Goal: Communication & Community: Answer question/provide support

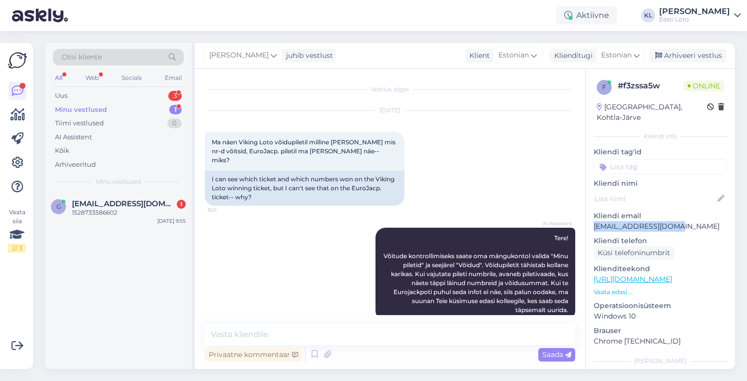
scroll to position [153, 0]
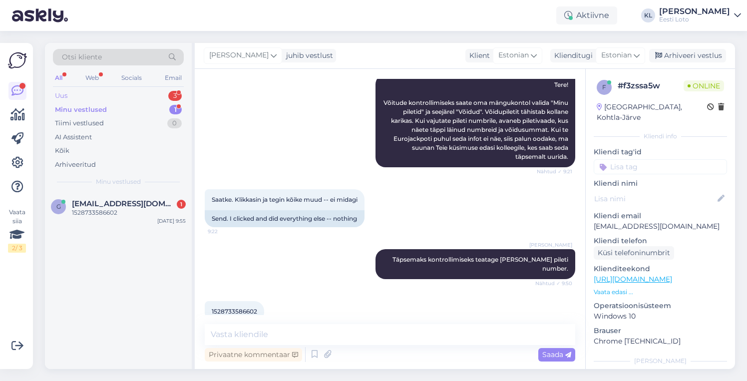
click at [145, 96] on div "Uus 3" at bounding box center [118, 96] width 131 height 14
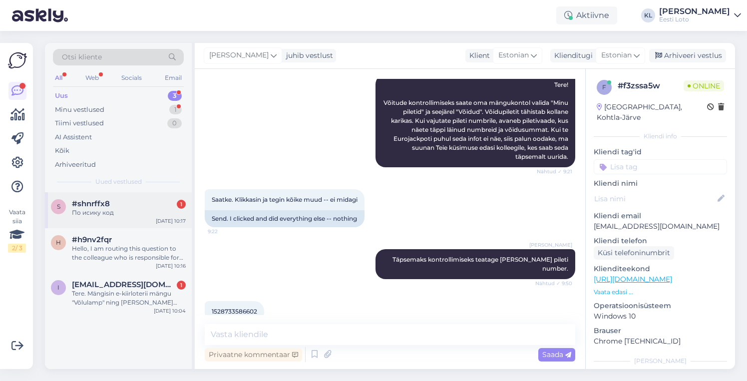
click at [139, 223] on div "s #shnrffx8 1 По исику код [DATE] 10:17" at bounding box center [118, 210] width 147 height 36
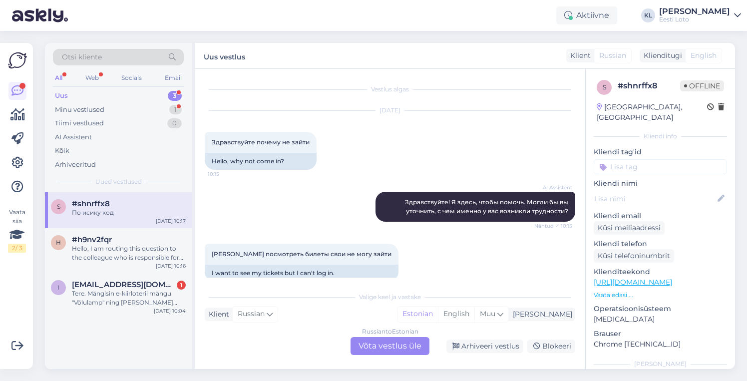
scroll to position [136, 0]
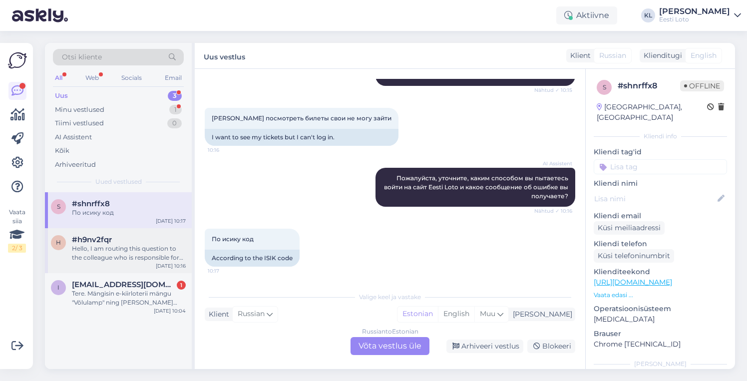
click at [128, 255] on div "Hello, I am routing this question to the colleague who is responsible for this …" at bounding box center [129, 253] width 114 height 18
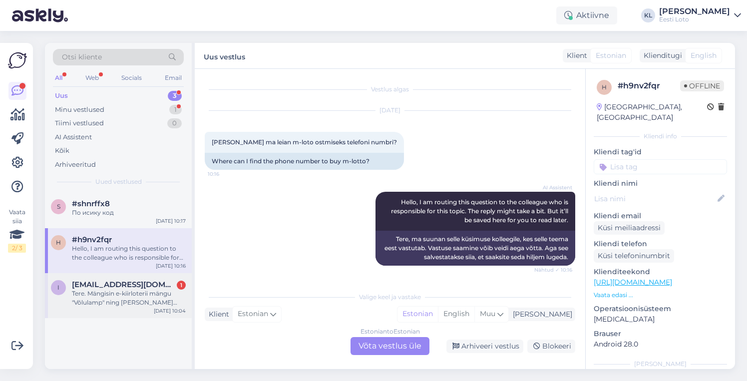
click at [121, 289] on div "Tere. Mängisin e-kiirloterii mängu "Võlulamp" ning [PERSON_NAME] edasi boonusmä…" at bounding box center [129, 298] width 114 height 18
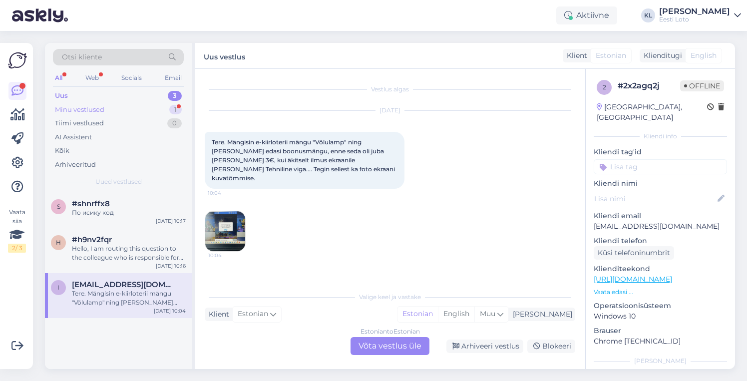
click at [121, 110] on div "Minu vestlused 1" at bounding box center [118, 110] width 131 height 14
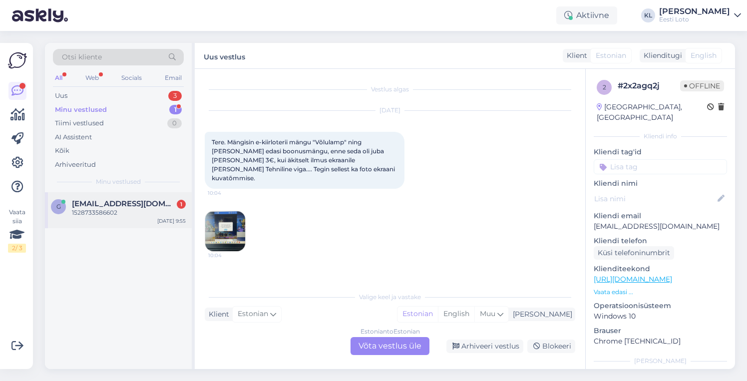
click at [154, 208] on div "1528733586602" at bounding box center [129, 212] width 114 height 9
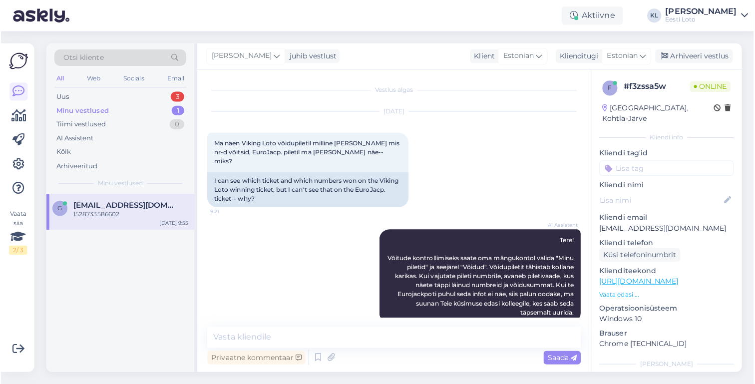
scroll to position [153, 0]
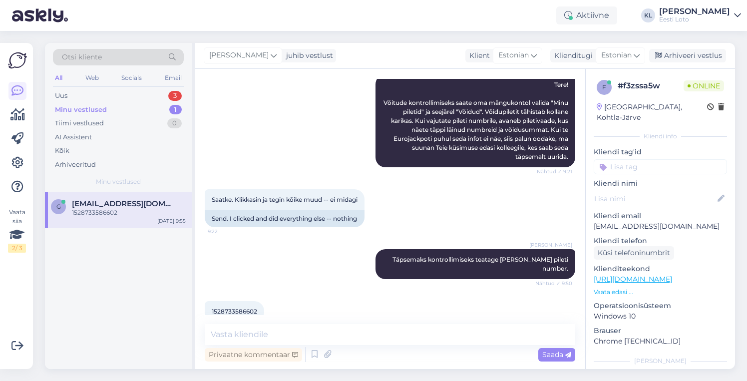
click at [241, 307] on span "1528733586602" at bounding box center [234, 310] width 45 height 7
copy div "1528733586602 9:55"
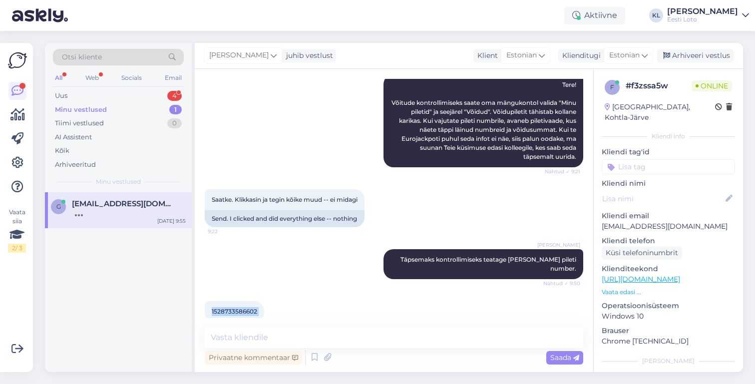
scroll to position [150, 0]
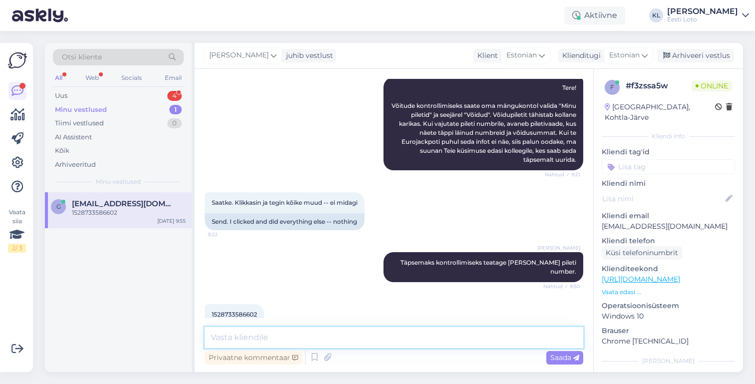
click at [265, 336] on textarea at bounding box center [394, 337] width 378 height 21
paste textarea "Pilet numbriga 1528733586602 osales [DATE] loosimisel ja [DATE] loosimisel. Kui…"
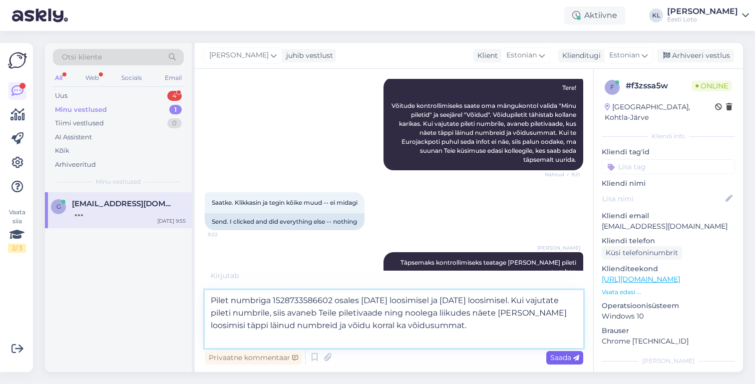
type textarea "Pilet numbriga 1528733586602 osales [DATE] loosimisel ja [DATE] loosimisel. Kui…"
click at [555, 358] on span "Saada" at bounding box center [564, 357] width 29 height 9
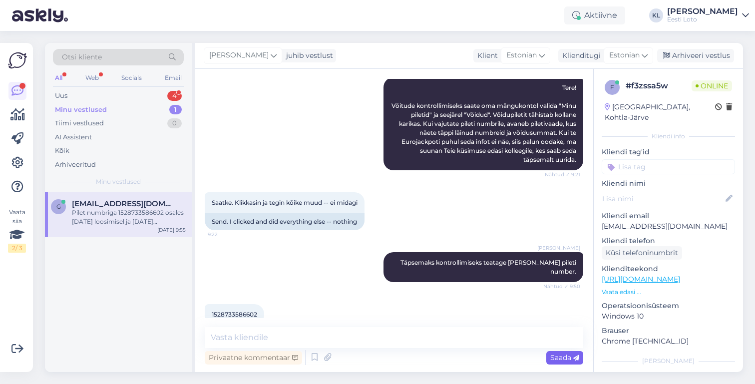
scroll to position [220, 0]
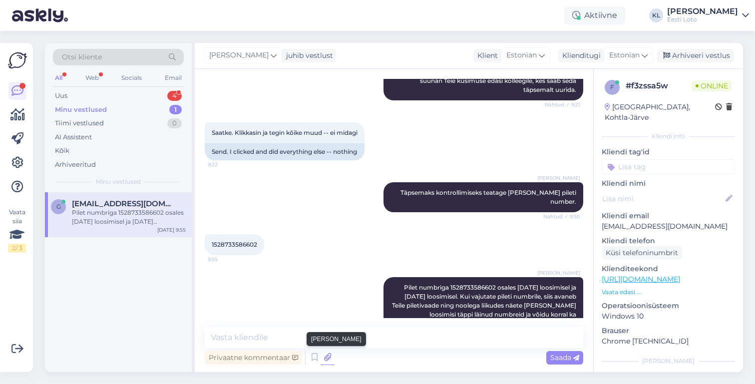
click at [328, 364] on icon at bounding box center [327, 357] width 14 height 15
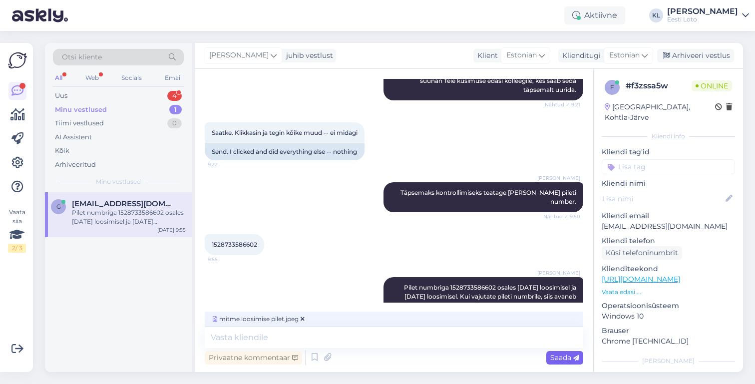
click at [563, 354] on span "Saada" at bounding box center [564, 357] width 29 height 9
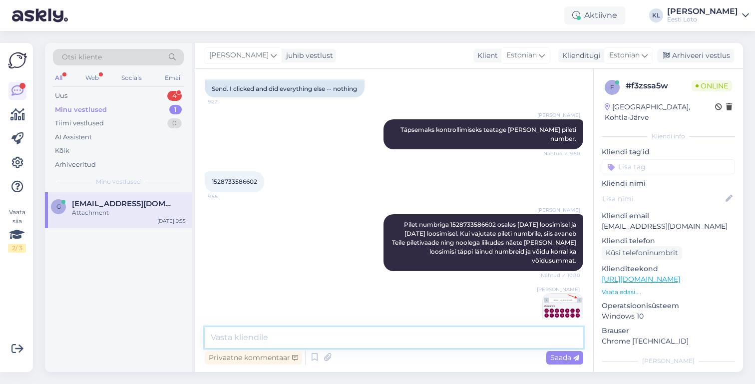
click at [468, 340] on textarea at bounding box center [394, 337] width 378 height 21
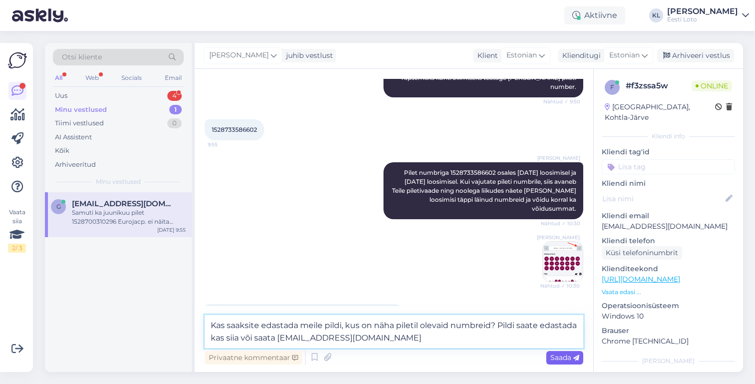
type textarea "Kas saaksite edastada meile pildi, kus on näha piletil olevaid numbreid? Pildi …"
click at [569, 354] on span "Saada" at bounding box center [564, 357] width 29 height 9
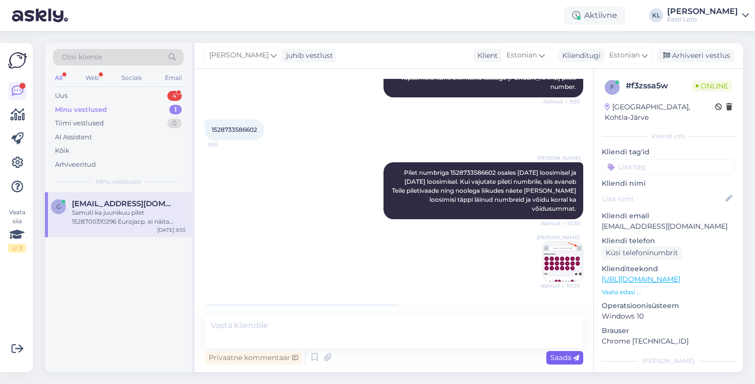
scroll to position [396, 0]
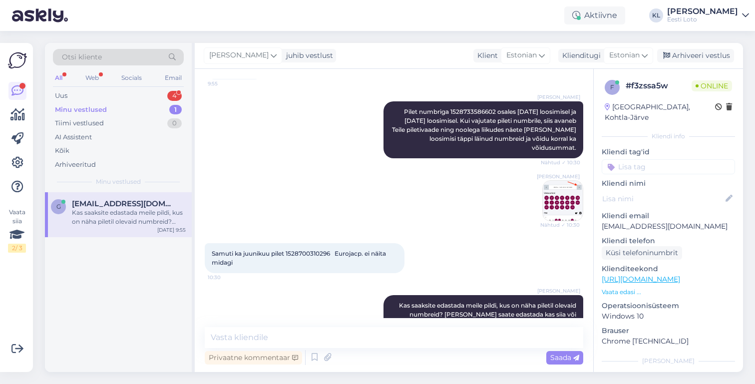
click at [309, 250] on span "Samuti ka juunikuu pilet 1528700310296 Eurojacp. ei näita midagi" at bounding box center [300, 258] width 176 height 16
copy span "1528700310296"
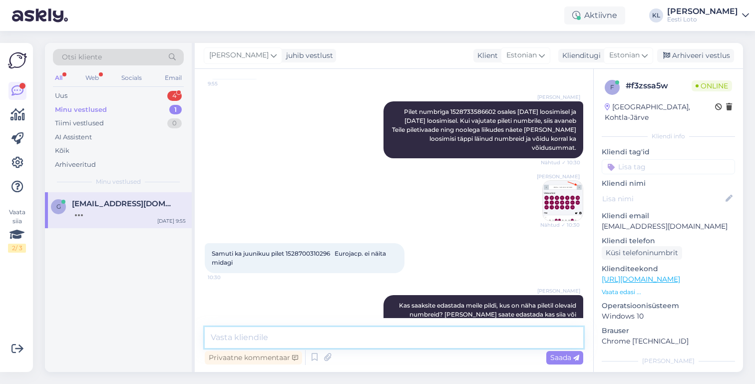
click at [293, 338] on textarea at bounding box center [394, 337] width 378 height 21
paste textarea "1528700310296"
click at [207, 339] on textarea "1528700310296" at bounding box center [394, 337] width 378 height 21
click at [341, 330] on textarea "Pilet numbriga 1528700310296" at bounding box center [394, 337] width 378 height 21
click at [347, 335] on textarea "Pilet numbriga 1528700310296" at bounding box center [394, 337] width 378 height 21
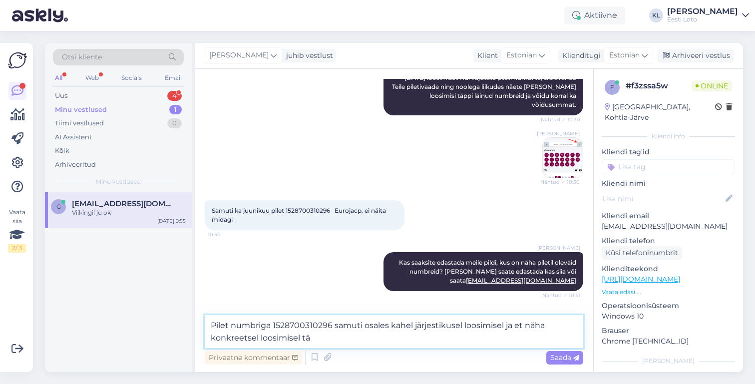
scroll to position [482, 0]
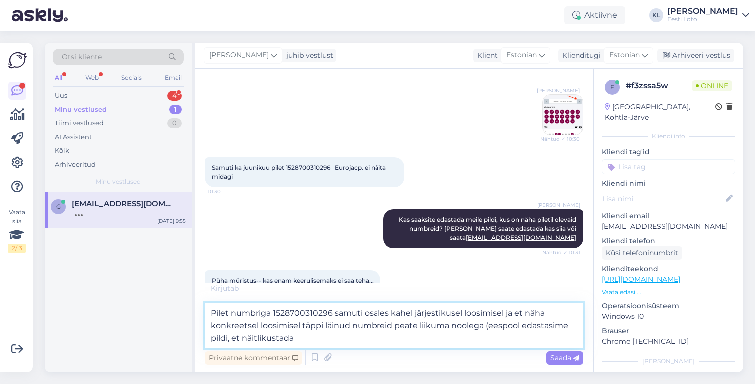
type textarea "Pilet numbriga 1528700310296 samuti osales kahel järjestikusel loosimisel ja et…"
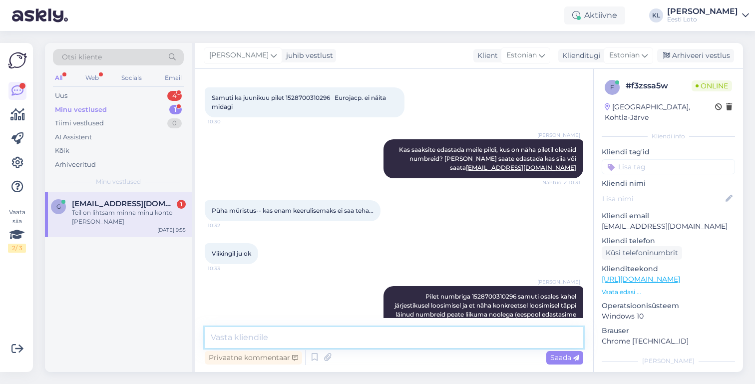
scroll to position [594, 0]
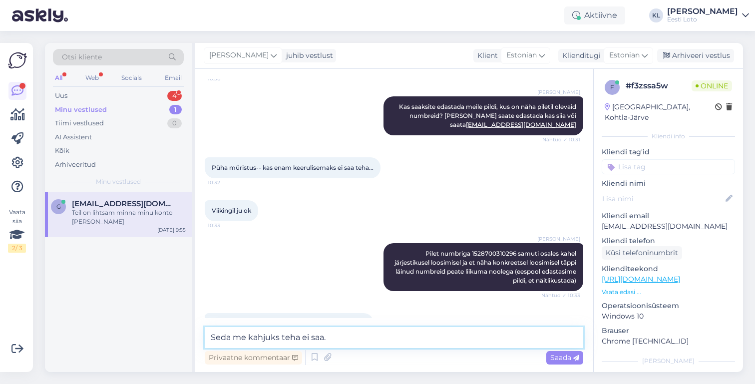
type textarea "Seda me kahjuks teha ei saa."
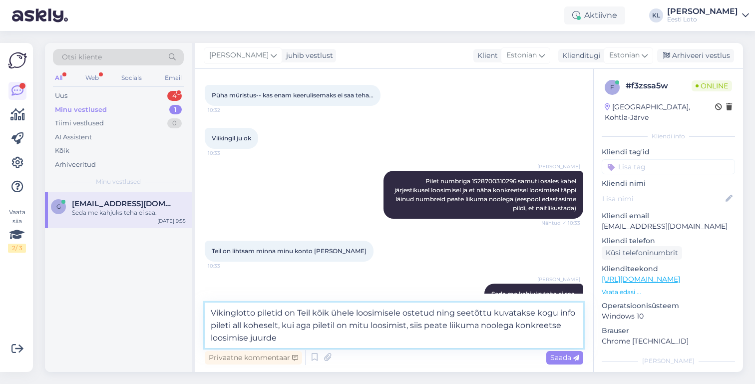
scroll to position [662, 0]
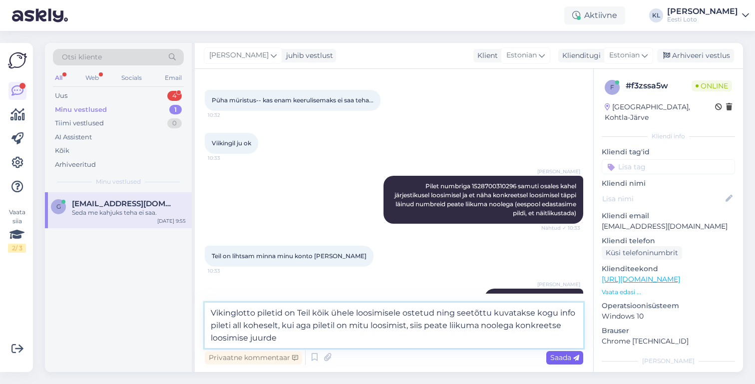
type textarea "Vikinglotto piletid on Teil kõik ühele loosimisele ostetud ning seetõttu kuvata…"
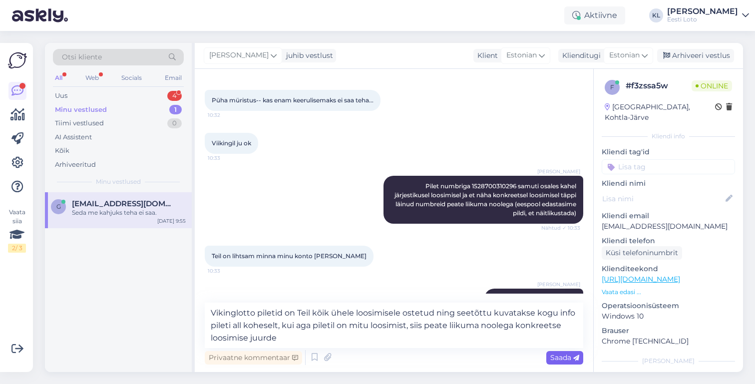
click at [556, 356] on span "Saada" at bounding box center [564, 357] width 29 height 9
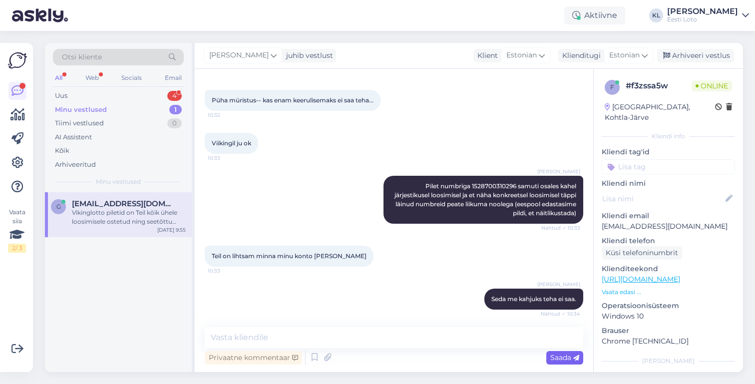
scroll to position [732, 0]
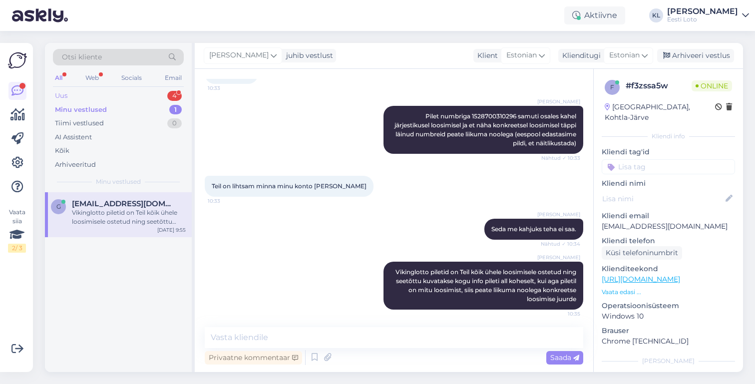
click at [129, 97] on div "Uus 4" at bounding box center [118, 96] width 131 height 14
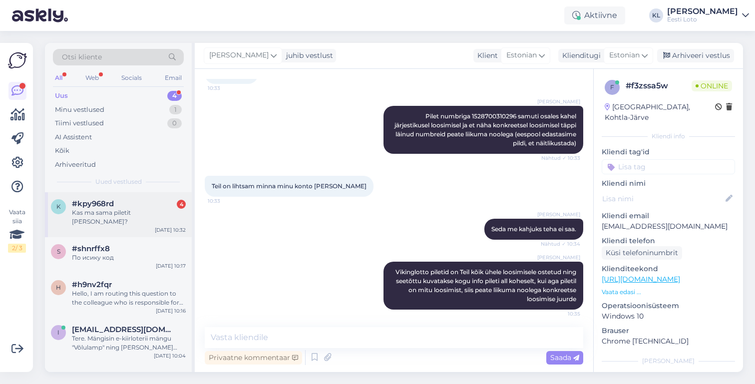
click at [128, 204] on div "#kpy968rd 4" at bounding box center [129, 203] width 114 height 9
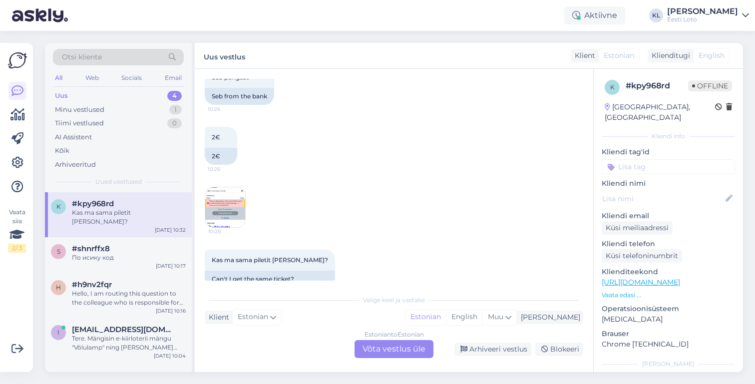
click at [238, 187] on img at bounding box center [225, 207] width 40 height 40
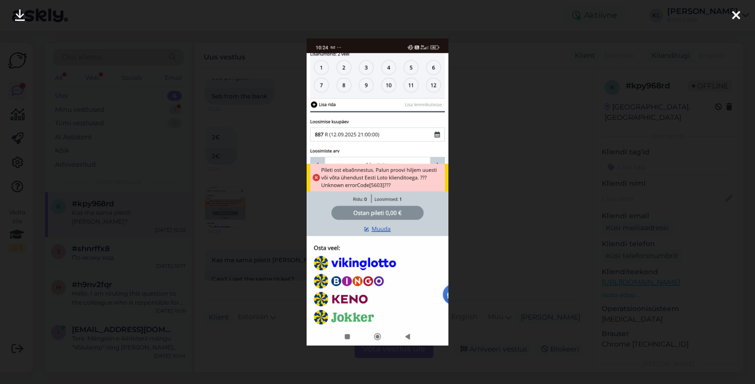
click at [736, 11] on icon at bounding box center [736, 15] width 8 height 13
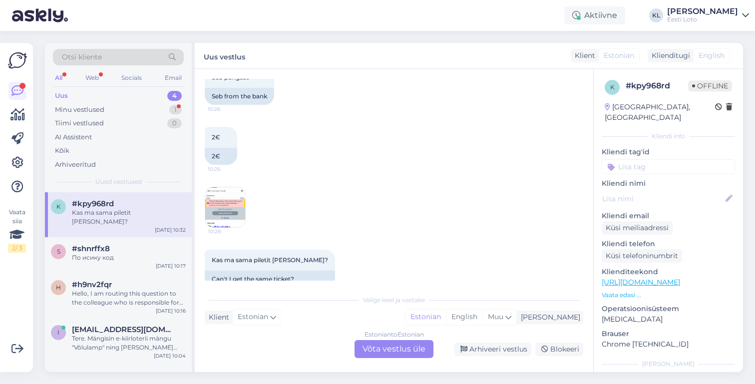
click at [129, 100] on div "Uus 4" at bounding box center [118, 96] width 131 height 14
click at [119, 225] on div "k #kpy968rd Kas ma sama piletit [PERSON_NAME]? [DATE] 10:32" at bounding box center [118, 214] width 147 height 45
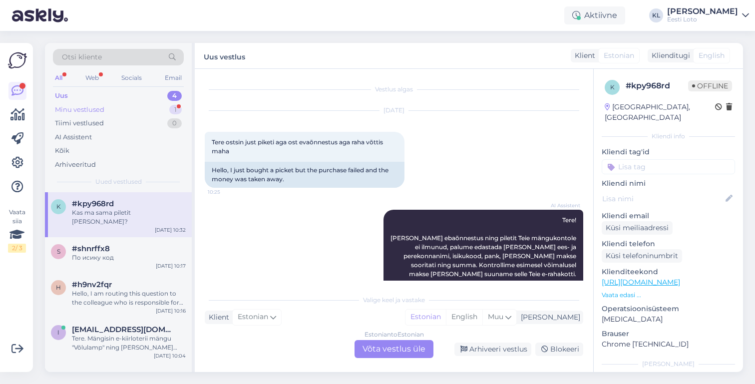
click at [135, 109] on div "Minu vestlused 1" at bounding box center [118, 110] width 131 height 14
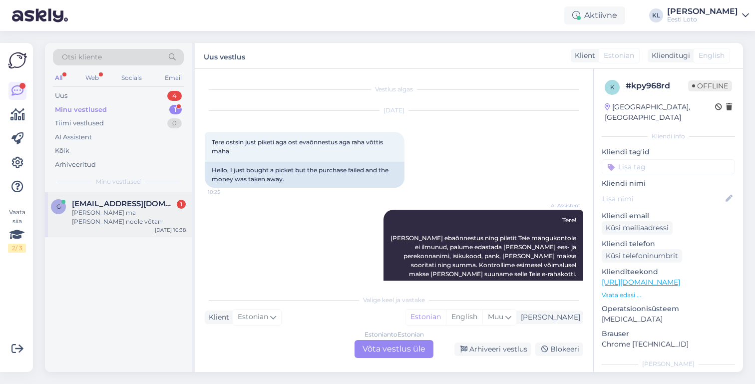
click at [129, 199] on span "[EMAIL_ADDRESS][DOMAIN_NAME]" at bounding box center [124, 203] width 104 height 9
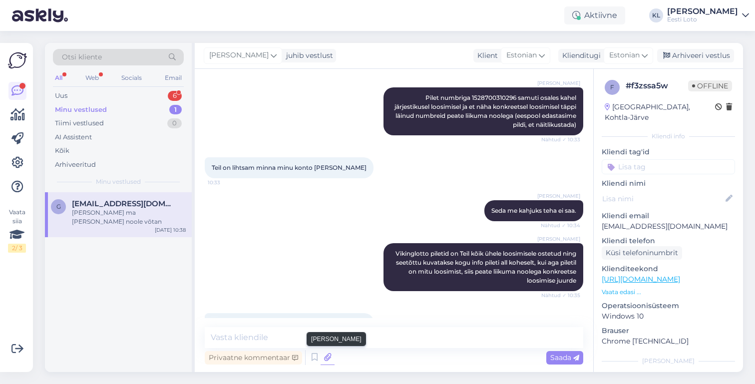
click at [325, 356] on icon at bounding box center [327, 357] width 14 height 15
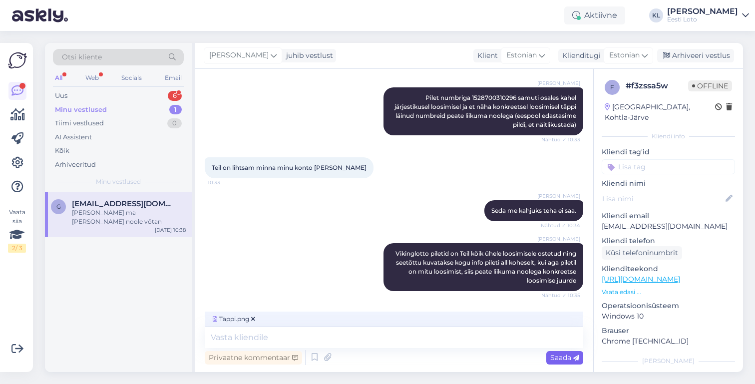
click at [561, 354] on span "Saada" at bounding box center [564, 357] width 29 height 9
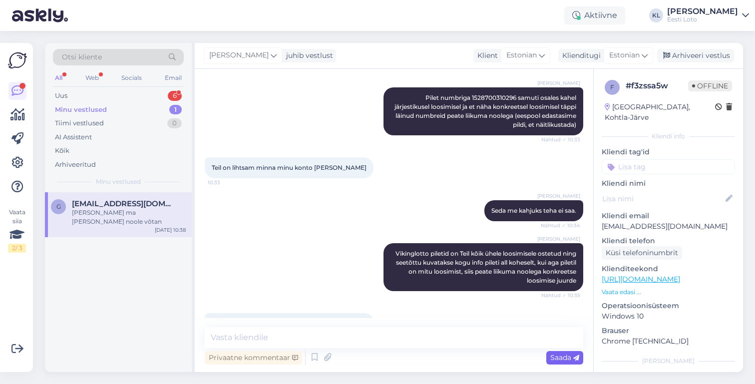
scroll to position [813, 0]
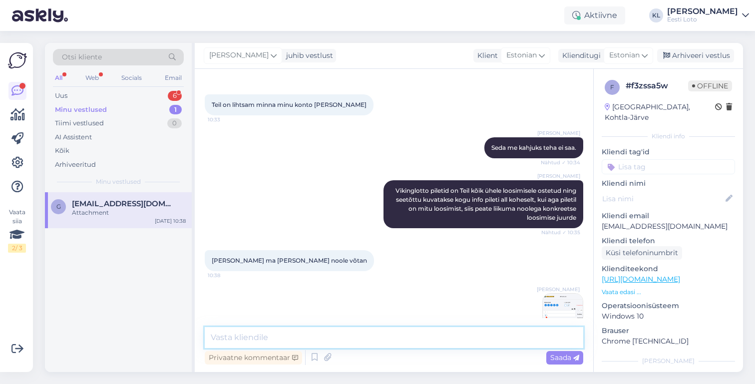
click at [347, 337] on textarea at bounding box center [394, 337] width 378 height 21
type textarea "P"
click at [563, 294] on img at bounding box center [563, 314] width 40 height 40
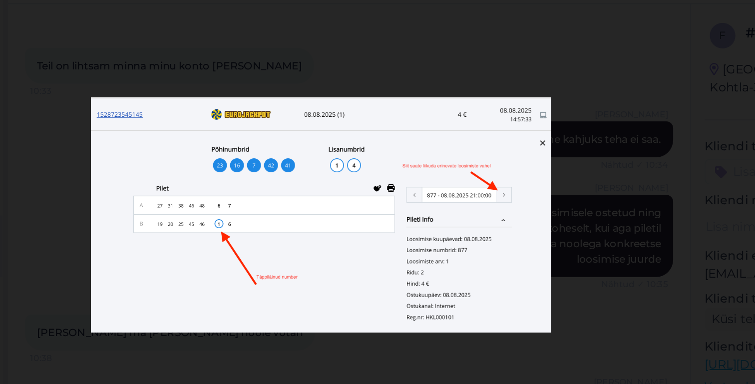
click at [395, 26] on div at bounding box center [377, 192] width 755 height 384
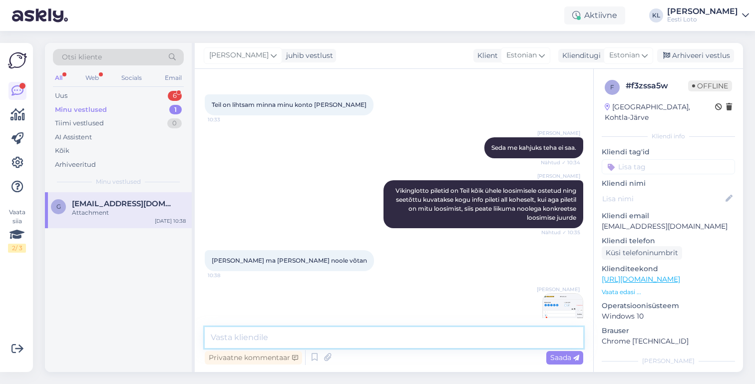
click at [335, 335] on textarea at bounding box center [394, 337] width 378 height 21
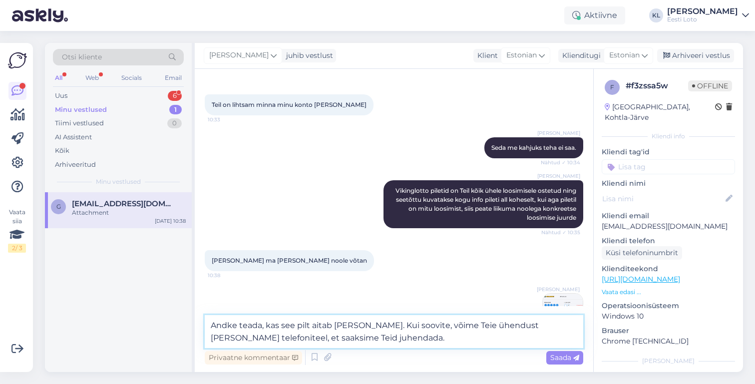
type textarea "Andke teada, kas see pilt aitab [PERSON_NAME]. Kui soovite, võime Teie ühendust…"
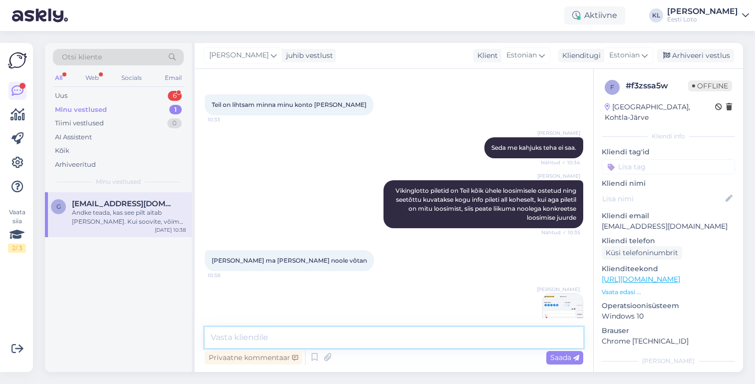
scroll to position [865, 0]
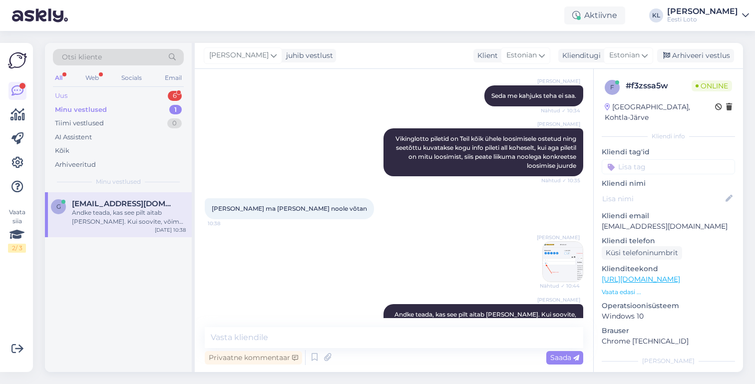
click at [99, 90] on div "Uus 6" at bounding box center [118, 96] width 131 height 14
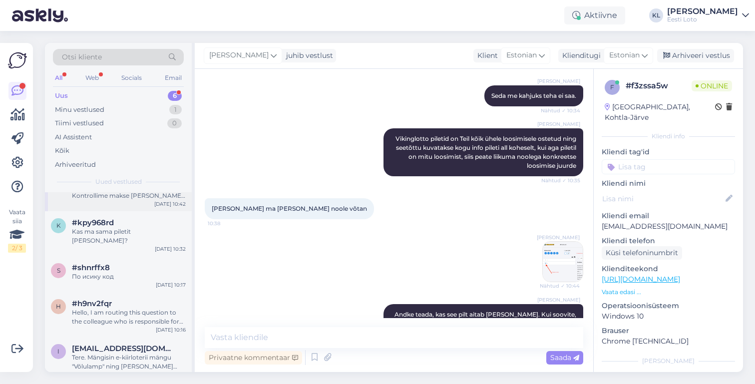
scroll to position [70, 0]
click at [120, 356] on div "Tere. Mängisin e-kiirloterii mängu "Võlulamp" ning [PERSON_NAME] edasi boonusmä…" at bounding box center [129, 362] width 114 height 18
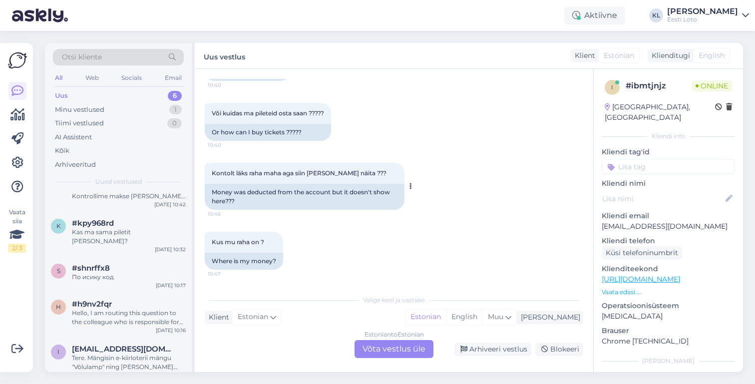
scroll to position [928, 0]
click at [380, 352] on div "Estonian to Estonian Võta vestlus üle" at bounding box center [393, 349] width 79 height 18
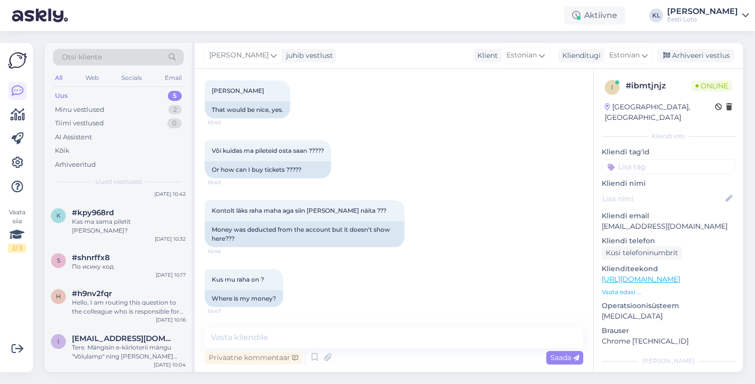
scroll to position [0, 0]
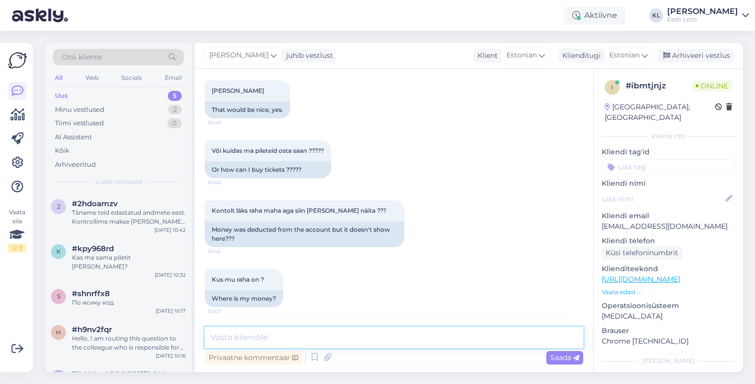
click at [332, 345] on textarea at bounding box center [394, 337] width 378 height 21
type textarea "T"
type textarea "A"
click at [280, 337] on textarea "Üks hetk, kontrollme kohe Teie makse üle." at bounding box center [394, 337] width 378 height 21
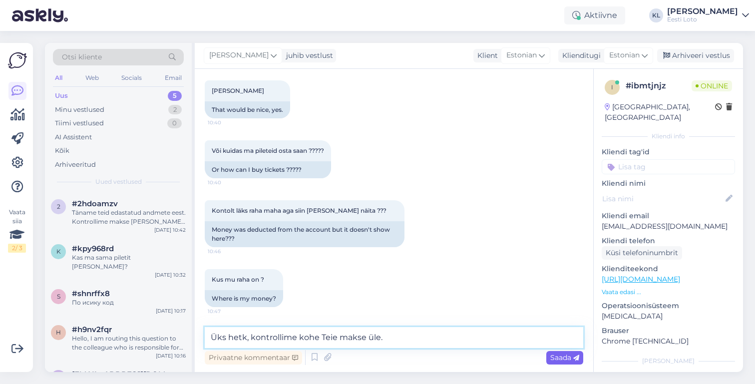
type textarea "Üks hetk, kontrollime kohe Teie makse üle."
click at [565, 358] on span "Saada" at bounding box center [564, 357] width 29 height 9
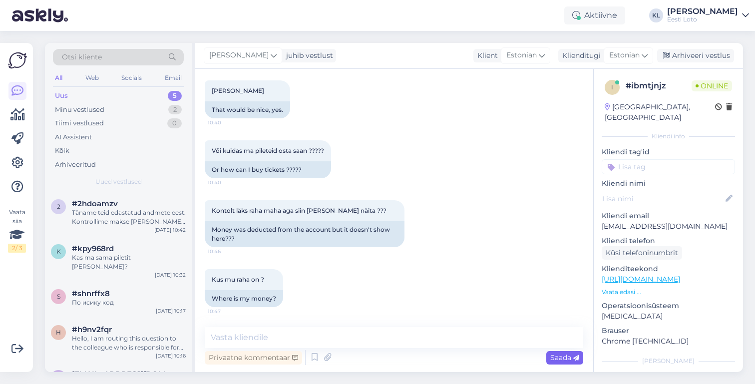
scroll to position [934, 0]
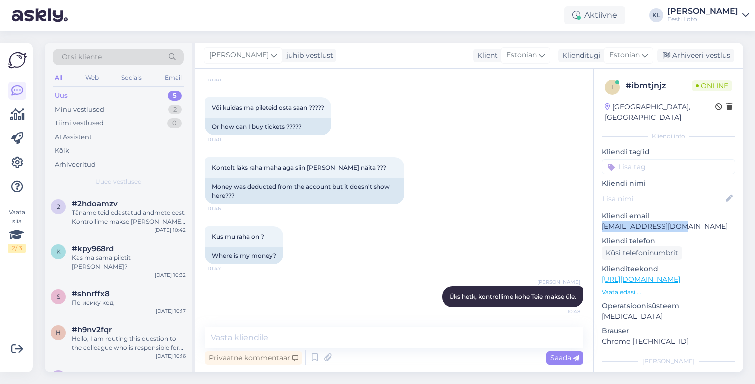
drag, startPoint x: 681, startPoint y: 217, endPoint x: 602, endPoint y: 217, distance: 78.9
click at [601, 221] on p "[EMAIL_ADDRESS][DOMAIN_NAME]" at bounding box center [667, 226] width 133 height 10
copy p "[EMAIL_ADDRESS][DOMAIN_NAME]"
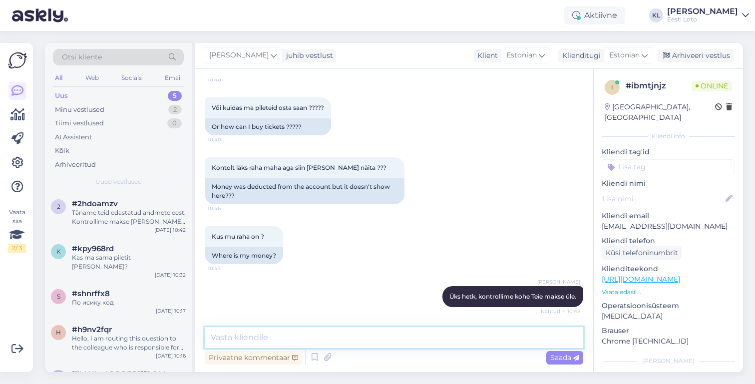
click at [300, 337] on textarea at bounding box center [394, 337] width 378 height 21
type textarea "V"
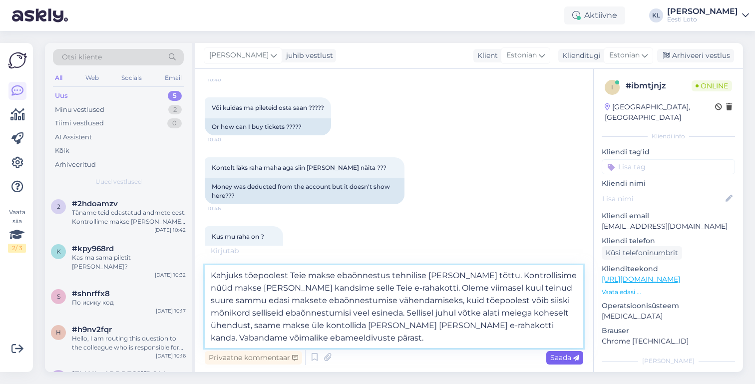
type textarea "Kahjuks tõepoolest Teie makse ebaõnnestus tehnilise [PERSON_NAME] tõttu. Kontro…"
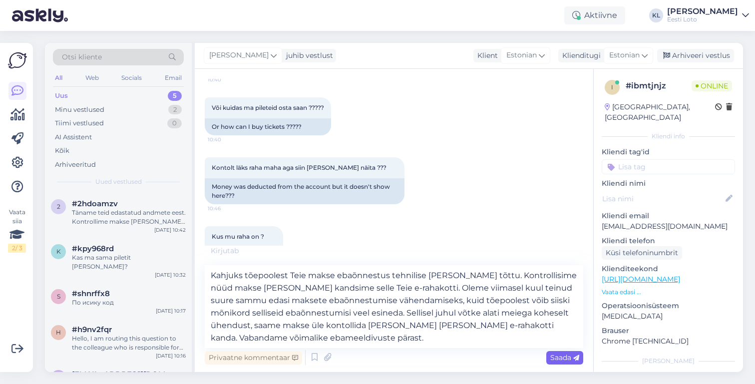
click at [563, 355] on span "Saada" at bounding box center [564, 357] width 29 height 9
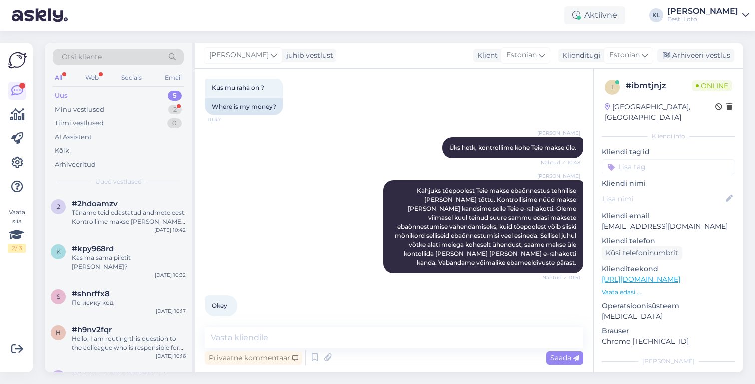
scroll to position [1126, 0]
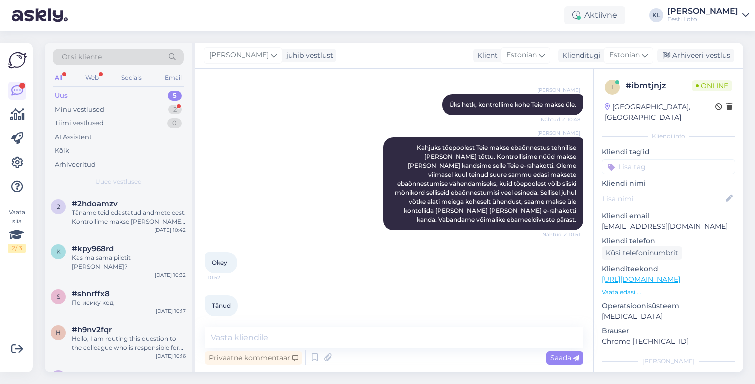
click at [645, 160] on input at bounding box center [667, 166] width 133 height 15
type input "e-raha"
click at [666, 191] on span "E-rahakott" at bounding box center [668, 194] width 32 height 6
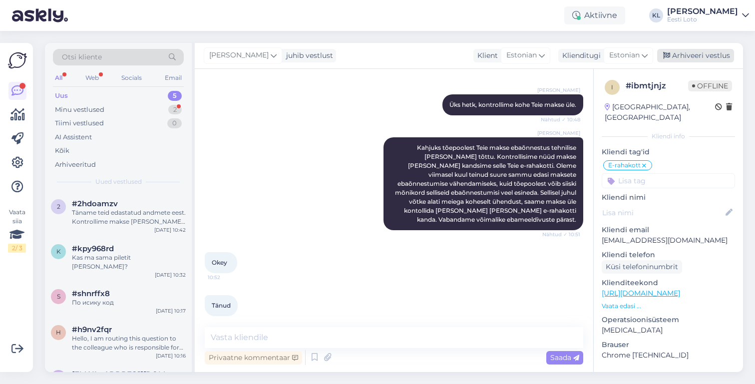
click at [682, 58] on div "Arhiveeri vestlus" at bounding box center [695, 55] width 77 height 13
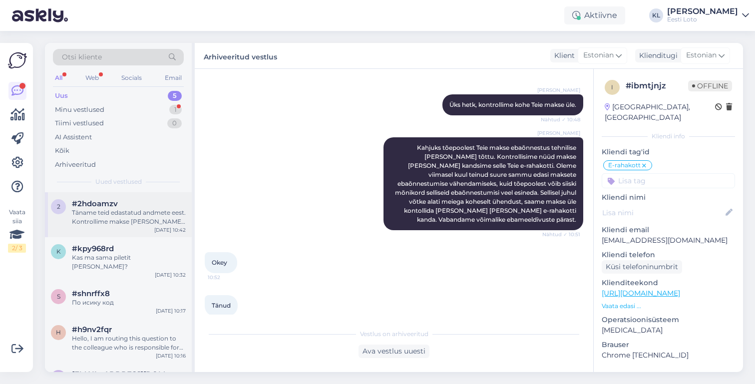
click at [141, 205] on div "#2hdoamzv" at bounding box center [129, 203] width 114 height 9
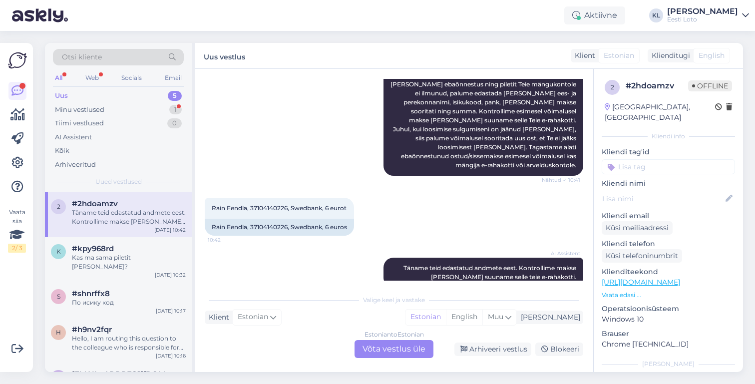
click at [381, 347] on div "Estonian to Estonian Võta vestlus üle" at bounding box center [393, 349] width 79 height 18
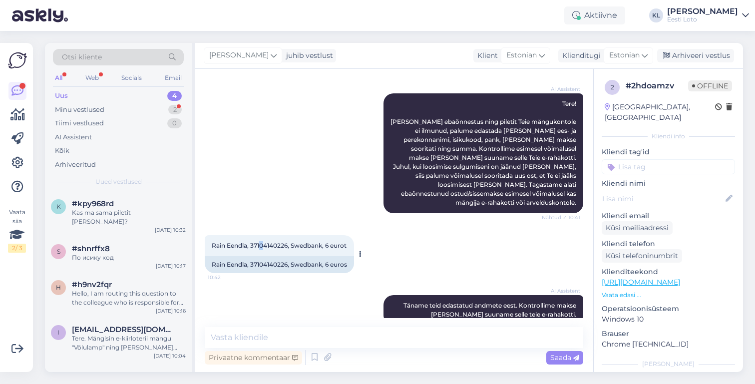
click at [262, 242] on span "Rain Eendla, 37104140226, Swedbank, 6 eurot" at bounding box center [279, 245] width 135 height 7
copy div "Rain Eendla, 37104140226, Swedbank, 6 eurot 10:42"
click at [285, 256] on div "Rain Eendla, 37104140226, Swedbank, 6 euros" at bounding box center [279, 264] width 149 height 17
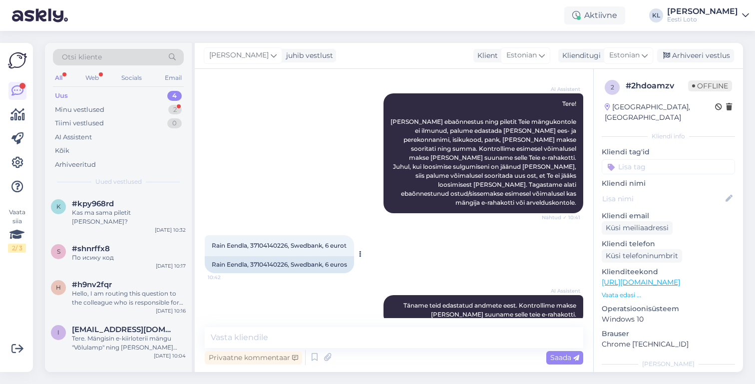
click at [269, 242] on span "Rain Eendla, 37104140226, Swedbank, 6 eurot" at bounding box center [279, 245] width 135 height 7
copy span "37104140226"
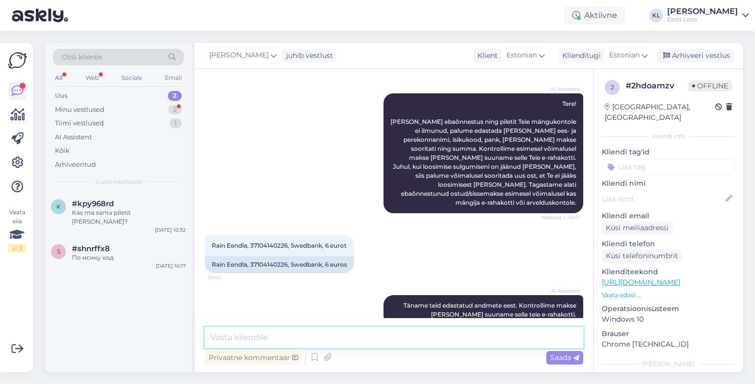
click at [296, 340] on textarea at bounding box center [394, 337] width 378 height 21
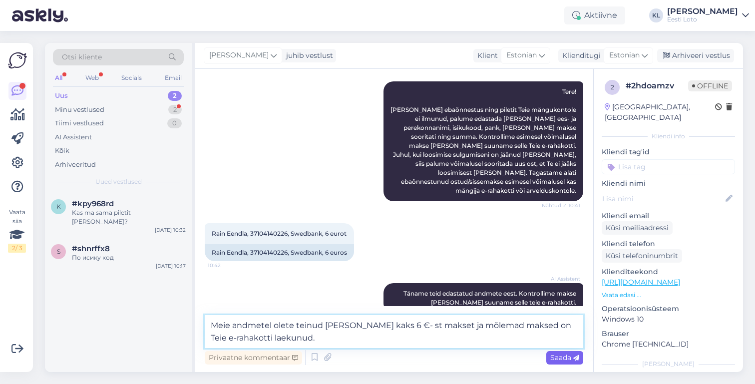
type textarea "Meie andmetel olete teinud [PERSON_NAME] kaks 6 €- st makset ja mõlemad maksed …"
click at [569, 359] on span "Saada" at bounding box center [564, 357] width 29 height 9
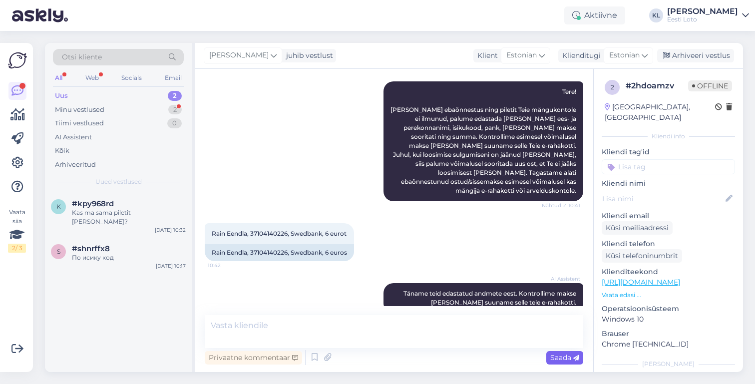
scroll to position [168, 0]
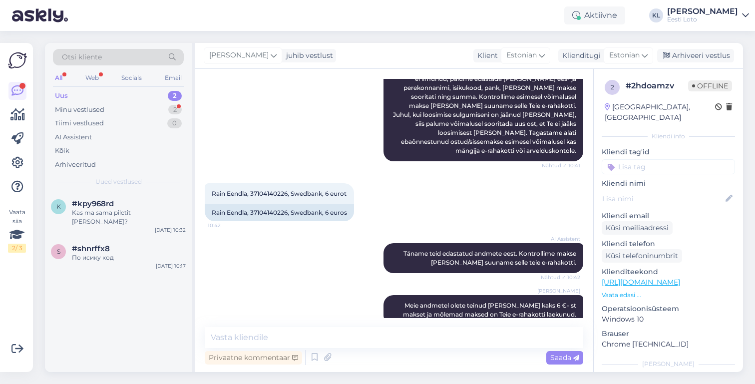
click at [680, 159] on input at bounding box center [667, 166] width 133 height 15
type input "e-rahakott"
click at [672, 191] on span "E-rahakott" at bounding box center [668, 194] width 32 height 6
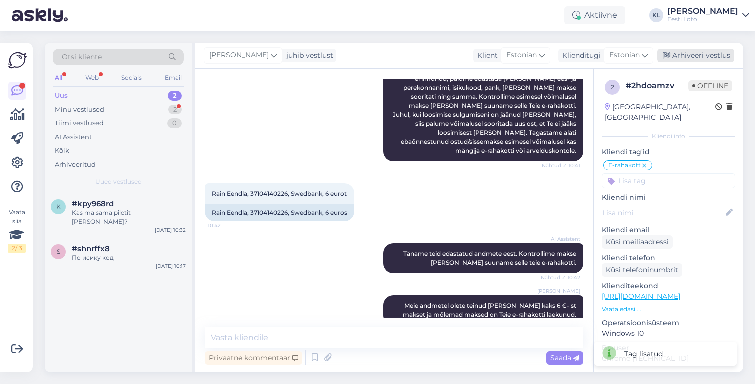
click at [693, 58] on div "Arhiveeri vestlus" at bounding box center [695, 55] width 77 height 13
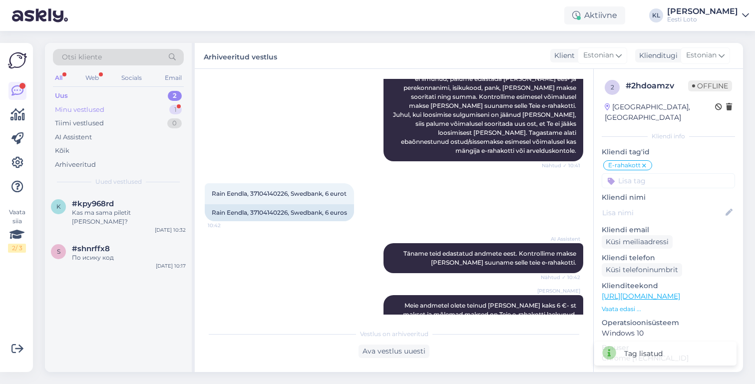
click at [131, 109] on div "Minu vestlused 1" at bounding box center [118, 110] width 131 height 14
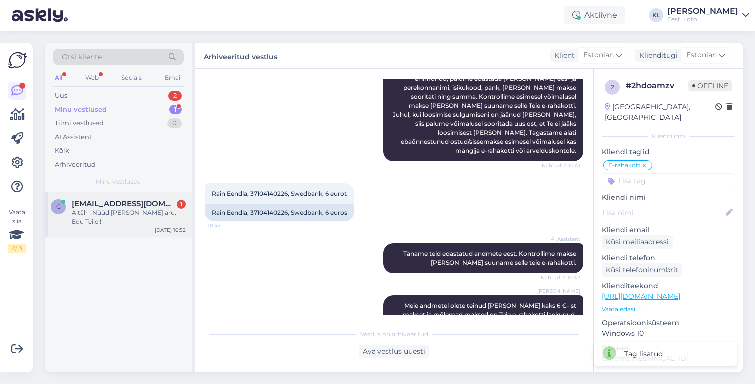
click at [126, 202] on span "[EMAIL_ADDRESS][DOMAIN_NAME]" at bounding box center [124, 203] width 104 height 9
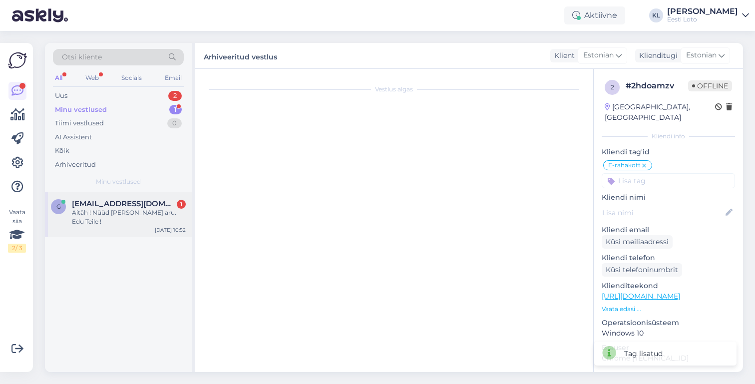
scroll to position [908, 0]
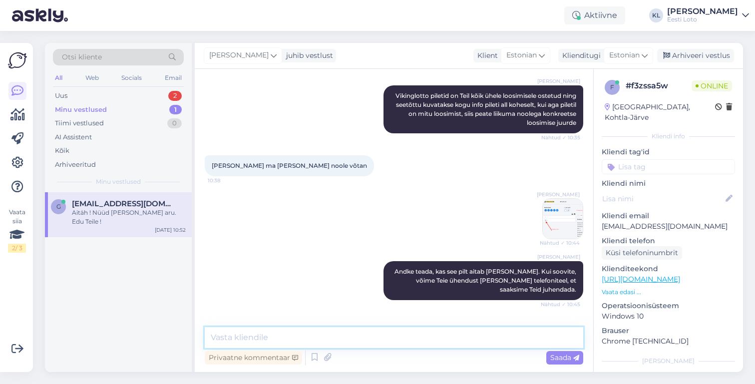
click at [368, 334] on textarea at bounding box center [394, 337] width 378 height 21
type textarea "Aitäh, et teada andsite. Head loosiõnne tulevastes loosimistes!"
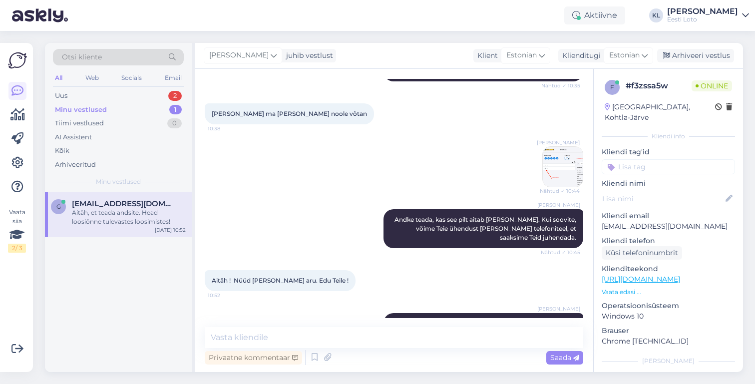
click at [645, 159] on input at bounding box center [667, 166] width 133 height 15
type input "pile"
click at [644, 203] on span "Pileti info ja kontroll" at bounding box center [642, 206] width 59 height 6
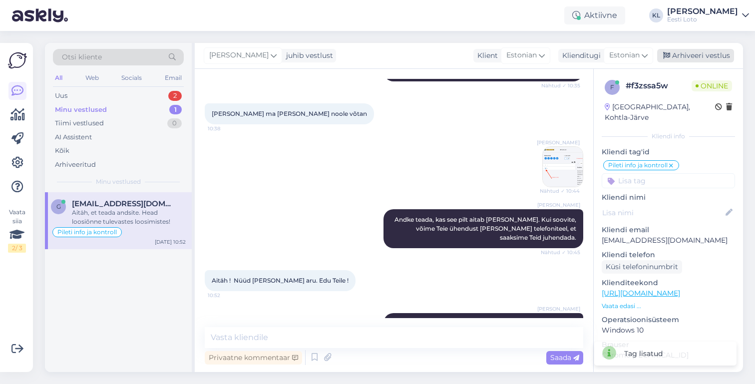
click at [688, 51] on div "Arhiveeri vestlus" at bounding box center [695, 55] width 77 height 13
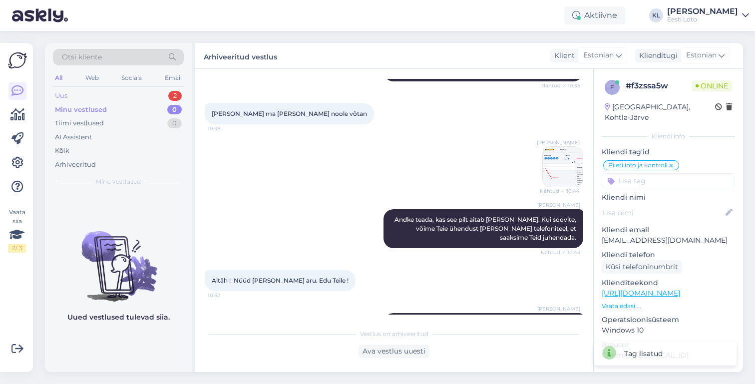
click at [146, 93] on div "Uus 2" at bounding box center [118, 96] width 131 height 14
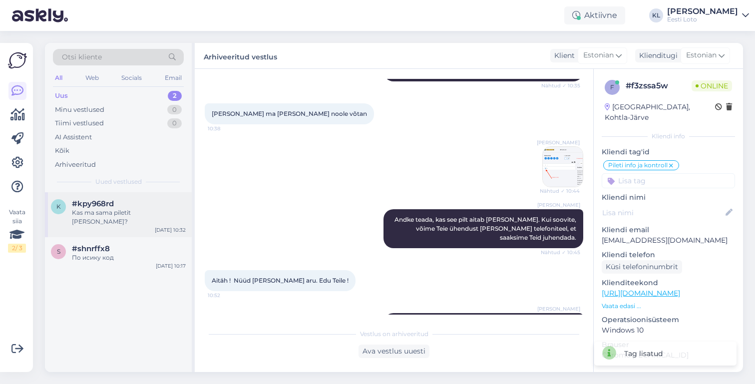
click at [135, 215] on div "Kas ma sama piletit [PERSON_NAME]?" at bounding box center [129, 217] width 114 height 18
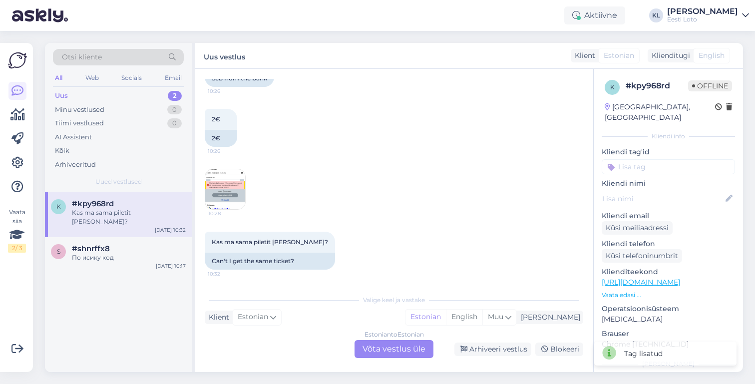
scroll to position [396, 0]
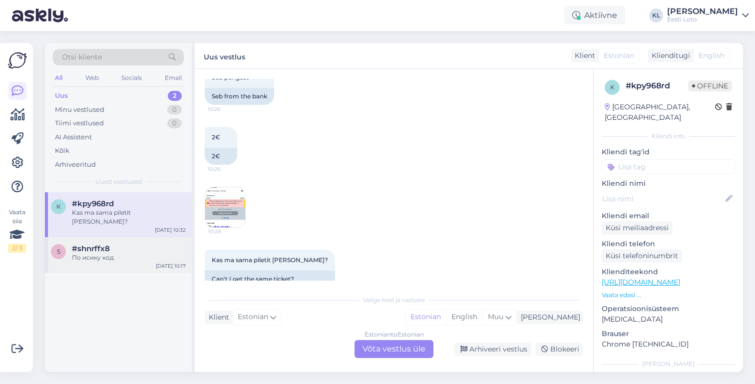
click at [138, 253] on div "По исику код" at bounding box center [129, 257] width 114 height 9
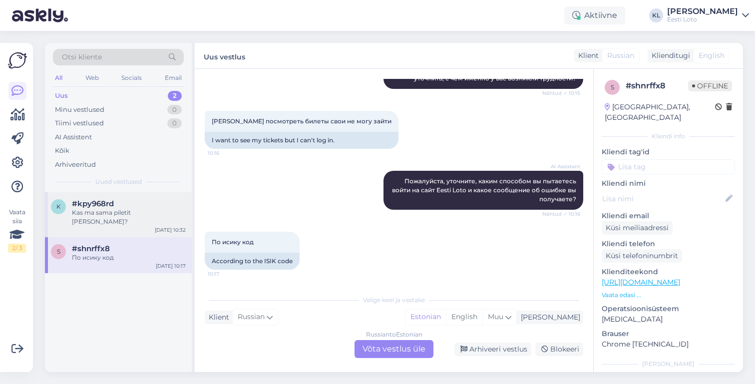
click at [126, 215] on div "Kas ma sama piletit [PERSON_NAME]?" at bounding box center [129, 217] width 114 height 18
